Goal: Task Accomplishment & Management: Use online tool/utility

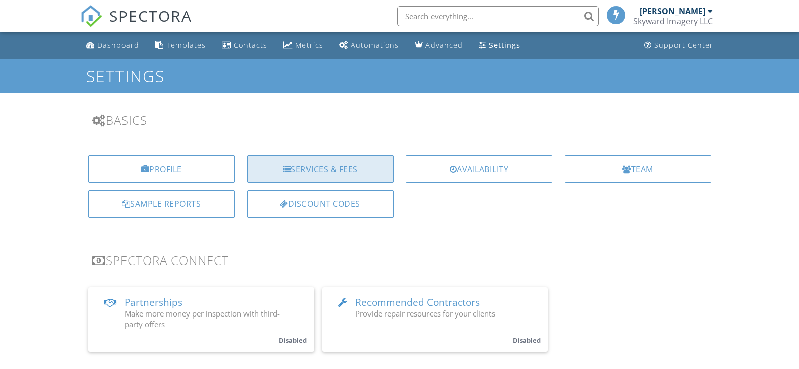
click at [336, 164] on div "Services & Fees" at bounding box center [320, 168] width 147 height 27
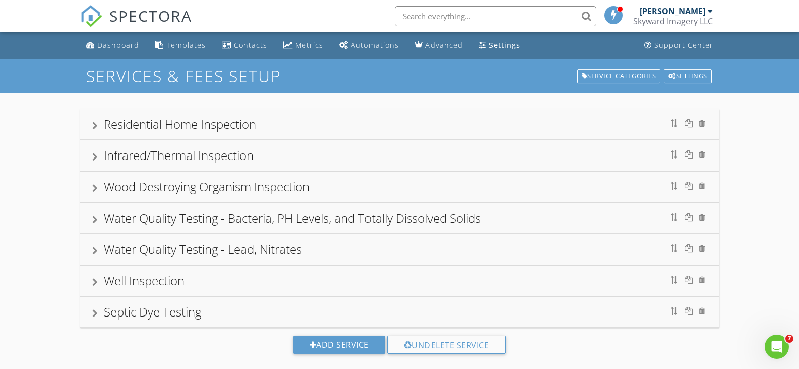
click at [99, 122] on div "Residential Home Inspection" at bounding box center [399, 124] width 615 height 18
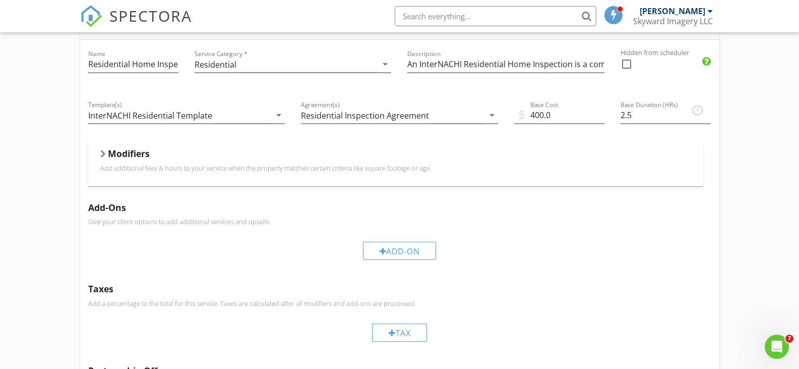
scroll to position [101, 0]
click at [104, 149] on div at bounding box center [103, 153] width 6 height 8
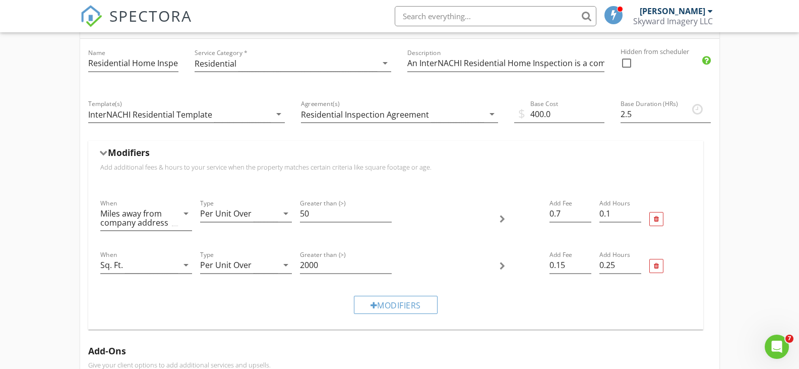
click at [104, 156] on div "Modifiers" at bounding box center [395, 155] width 591 height 16
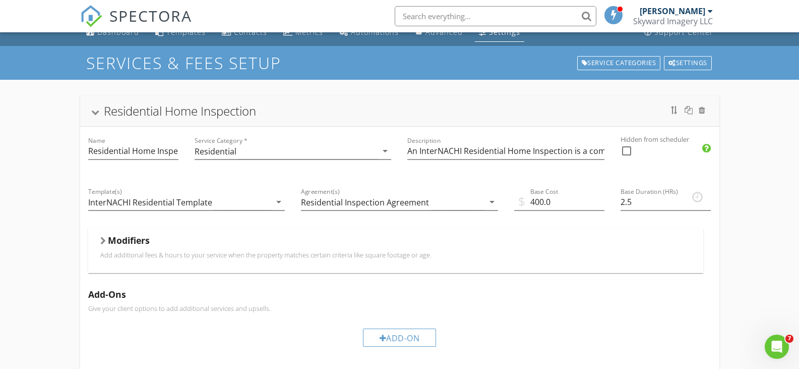
scroll to position [0, 0]
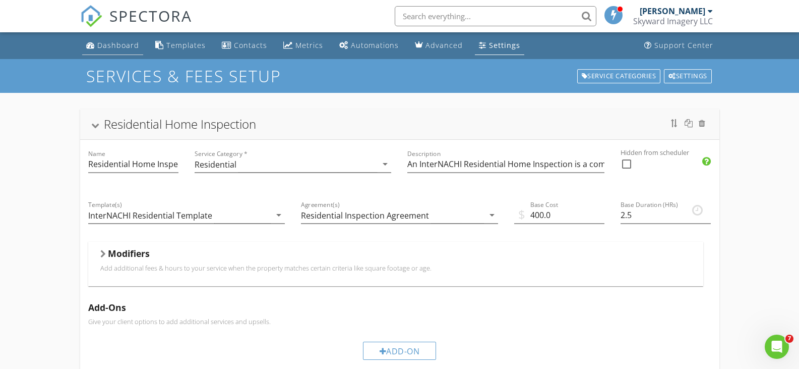
click at [120, 42] on div "Dashboard" at bounding box center [118, 45] width 42 height 10
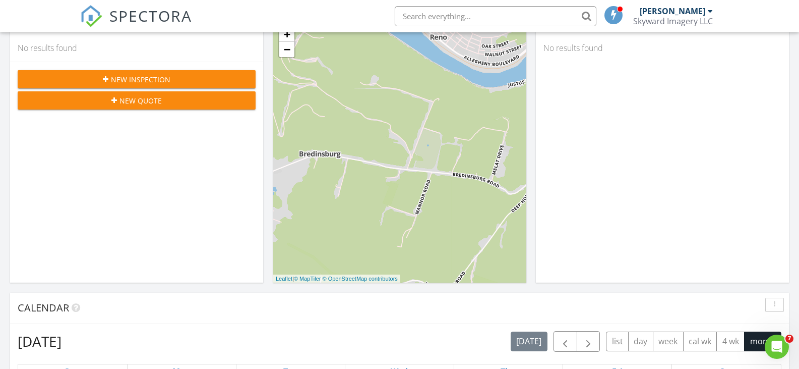
click at [174, 81] on div "New Inspection" at bounding box center [137, 79] width 222 height 11
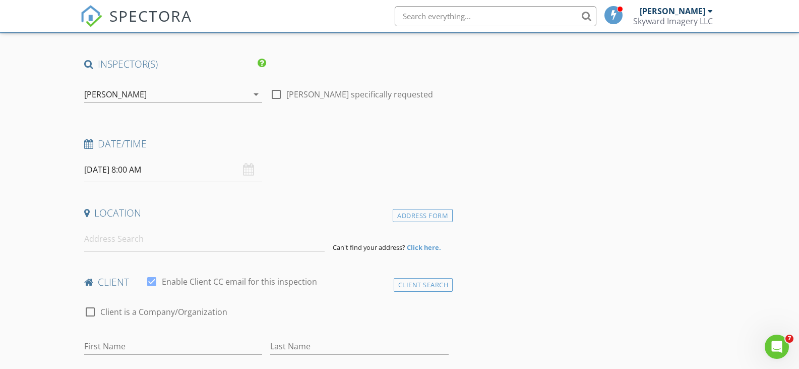
scroll to position [50, 0]
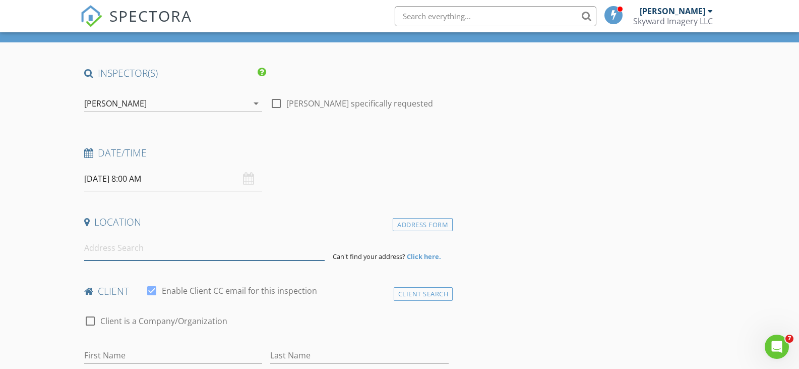
click at [151, 249] on input at bounding box center [204, 247] width 241 height 25
paste input "814 Pennsylvania Ave W, Warren, PA 16365"
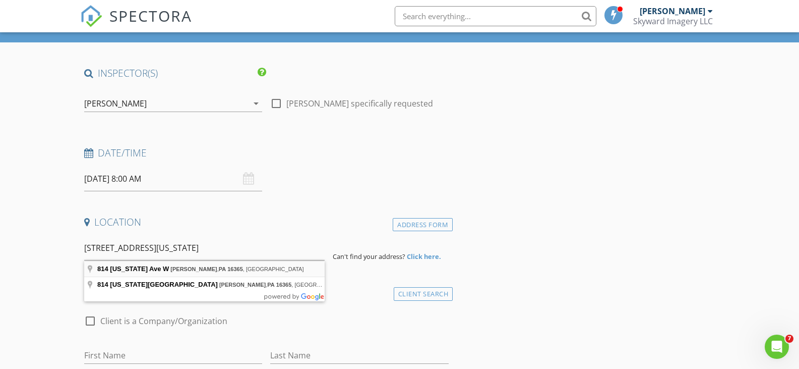
type input "814 Pennsylvania Ave W, Warren, PA 16365, USA"
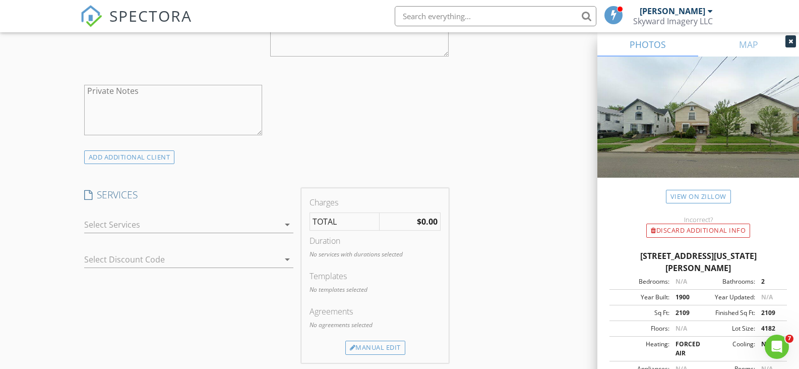
scroll to position [756, 0]
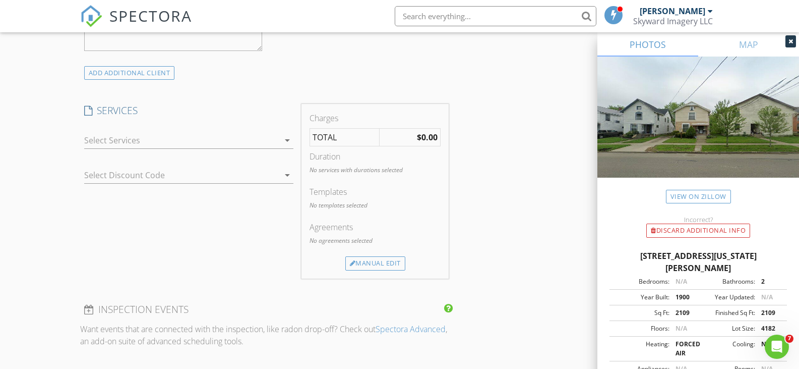
click at [281, 139] on icon "arrow_drop_down" at bounding box center [287, 140] width 12 height 12
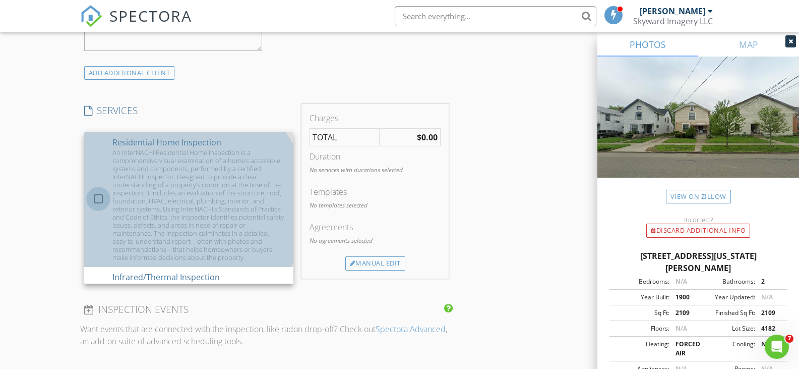
click at [104, 197] on div at bounding box center [98, 198] width 17 height 17
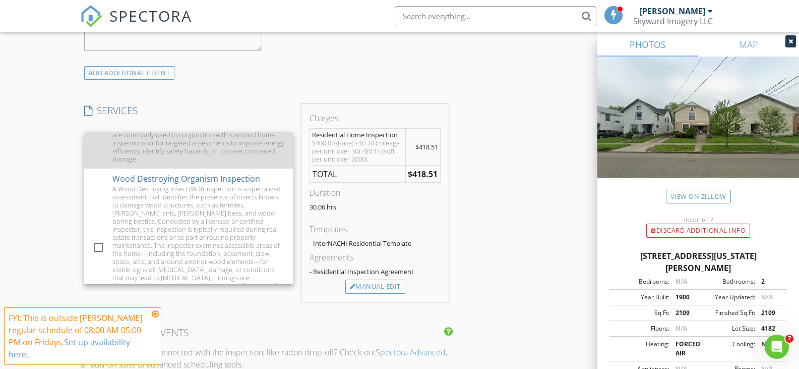
scroll to position [252, 0]
